Goal: Task Accomplishment & Management: Use online tool/utility

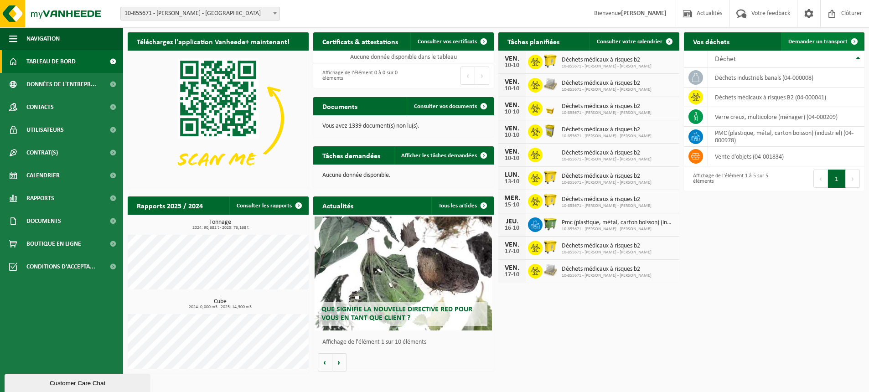
click at [825, 44] on span "Demander un transport" at bounding box center [817, 42] width 59 height 6
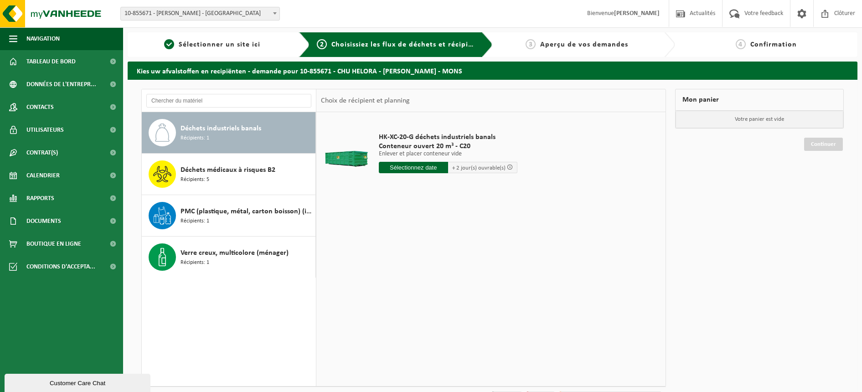
click at [391, 144] on span "Conteneur ouvert 20 m³ - C20" at bounding box center [448, 146] width 139 height 9
click at [207, 117] on div "Déchets industriels banals Récipients: 1" at bounding box center [229, 132] width 174 height 41
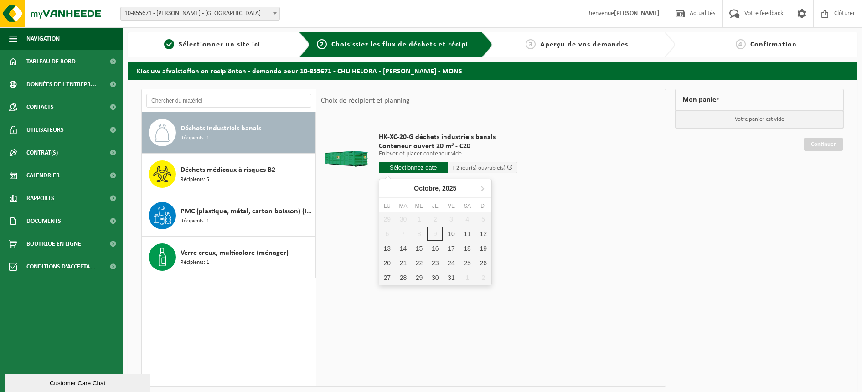
click at [423, 170] on input "text" at bounding box center [413, 167] width 69 height 11
click at [452, 234] on div "10" at bounding box center [451, 234] width 16 height 15
type input "à partir de 2025-10-10"
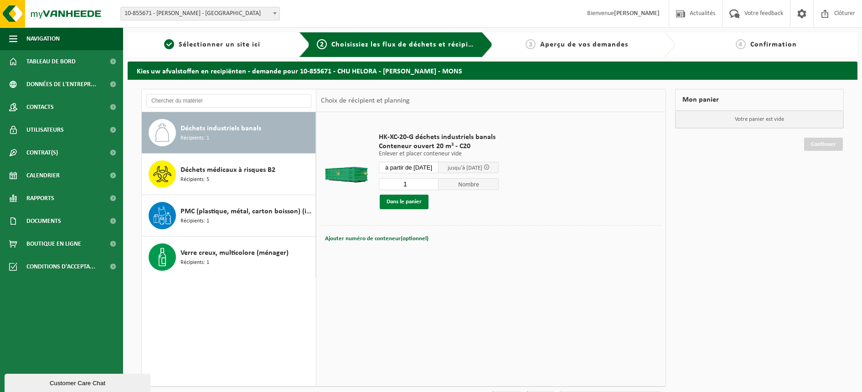
click at [411, 202] on button "Dans le panier" at bounding box center [404, 202] width 49 height 15
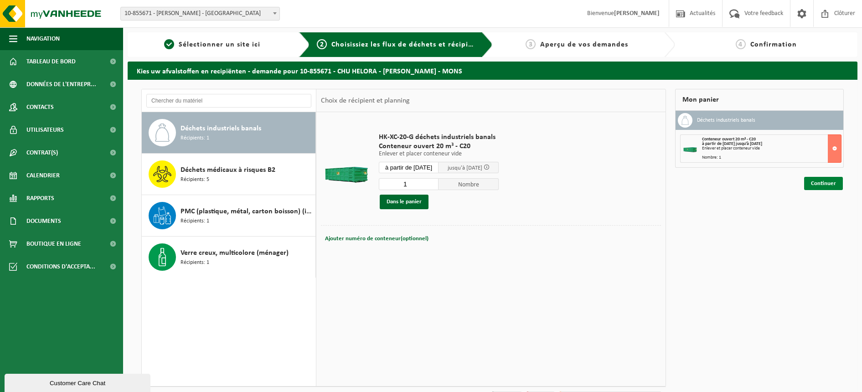
click at [813, 179] on link "Continuer" at bounding box center [823, 183] width 39 height 13
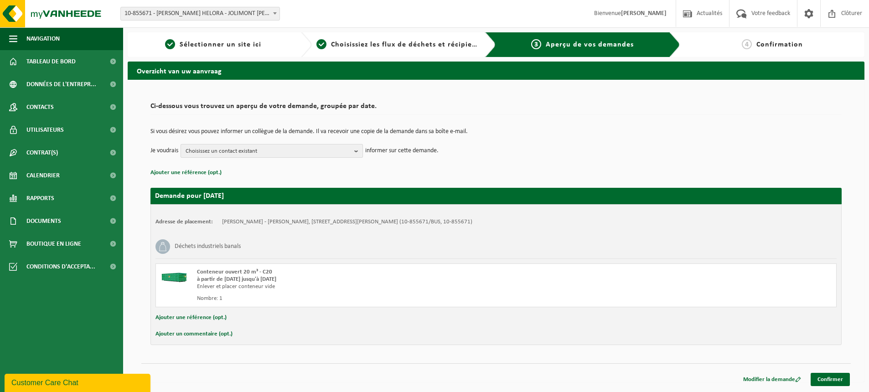
click at [359, 154] on b "button" at bounding box center [358, 151] width 8 height 13
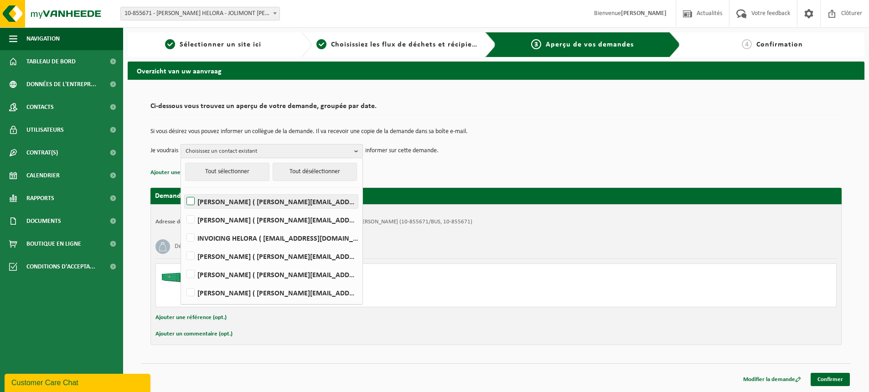
click at [240, 200] on label "JEAN-LOUIS DESTREBEECQ ( jean-louis.destrebeecq@helora.be )" at bounding box center [271, 202] width 173 height 14
click at [183, 190] on input "JEAN-LOUIS DESTREBEECQ ( jean-louis.destrebeecq@helora.be )" at bounding box center [183, 190] width 0 height 0
checkbox input "true"
click at [489, 168] on p "Ajouter une référence (opt.)" at bounding box center [495, 173] width 691 height 12
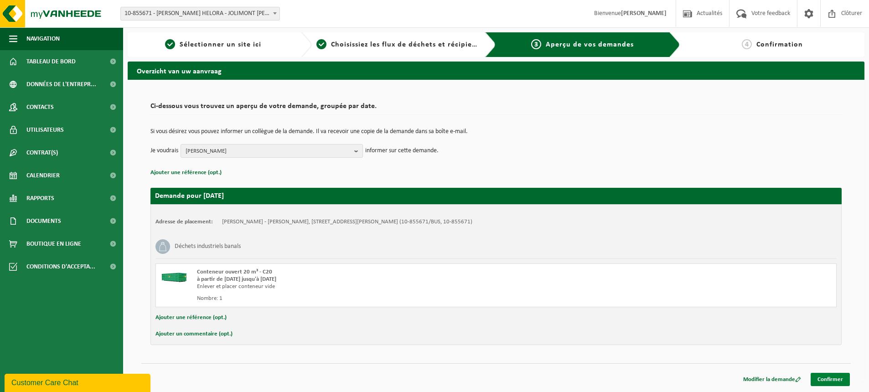
click at [833, 385] on link "Confirmer" at bounding box center [830, 379] width 39 height 13
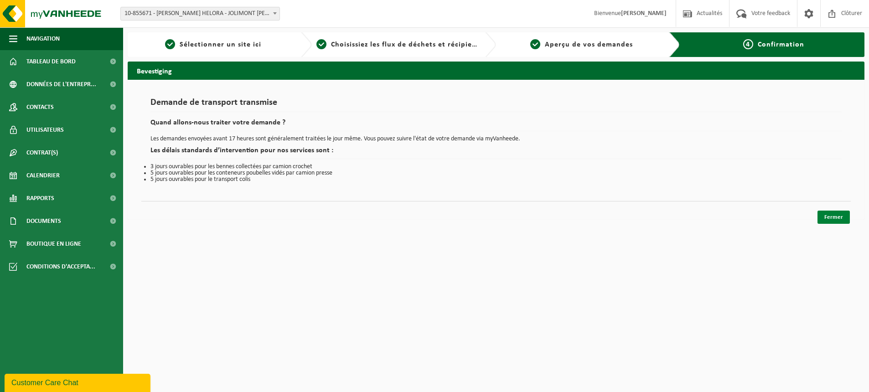
click at [837, 219] on link "Fermer" at bounding box center [833, 217] width 32 height 13
